Goal: Navigation & Orientation: Find specific page/section

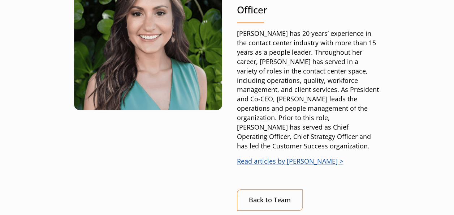
scroll to position [173, 0]
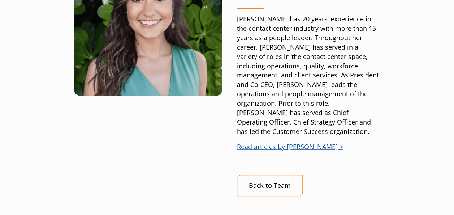
click at [309, 142] on link "Read articles by [PERSON_NAME] >" at bounding box center [290, 146] width 106 height 9
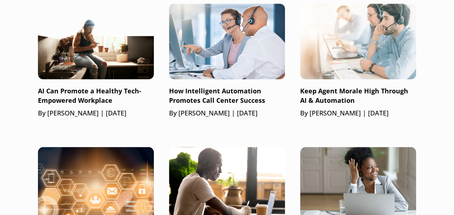
scroll to position [289, 0]
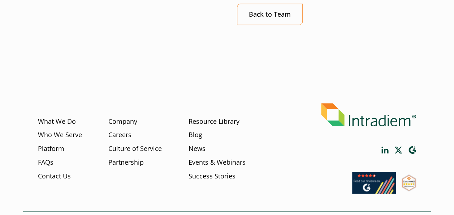
scroll to position [315, 0]
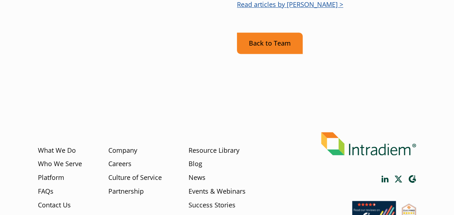
click at [273, 33] on link "Back to Team" at bounding box center [270, 43] width 66 height 21
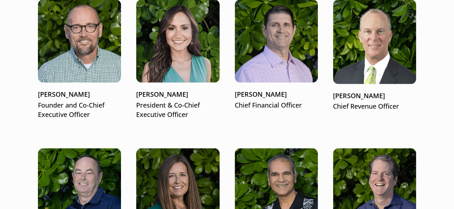
click at [80, 91] on p "[PERSON_NAME]" at bounding box center [79, 94] width 83 height 9
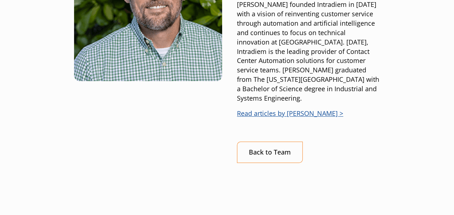
scroll to position [202, 0]
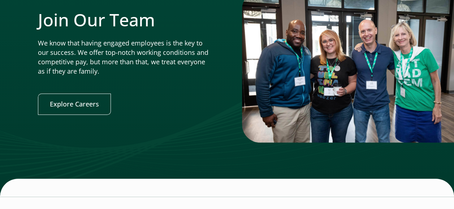
scroll to position [1556, 0]
